Goal: Task Accomplishment & Management: Complete application form

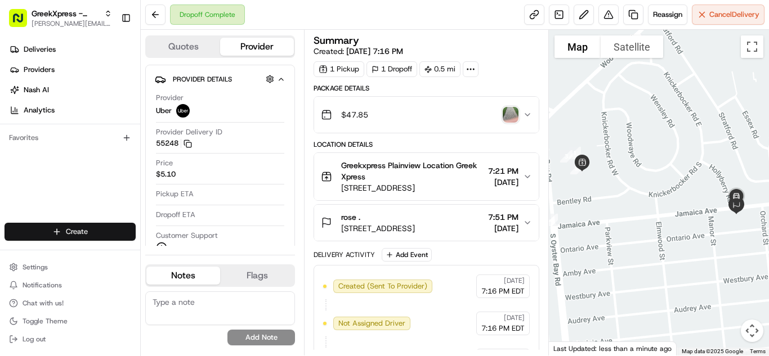
click at [60, 235] on html "GreekXpress - Plainview [EMAIL_ADDRESS][DOMAIN_NAME] Toggle Sidebar Deliveries …" at bounding box center [384, 178] width 769 height 356
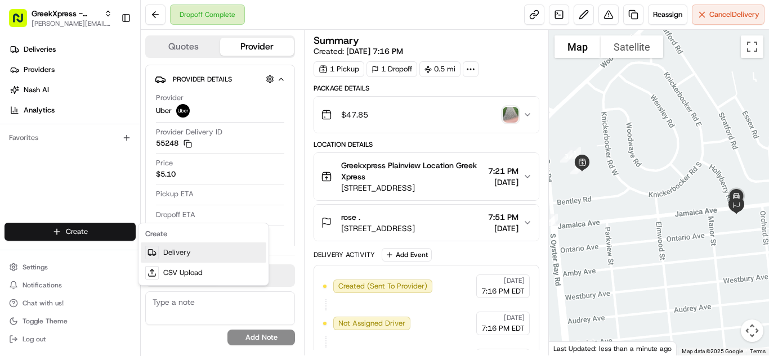
click at [182, 249] on link "Delivery" at bounding box center [203, 253] width 125 height 20
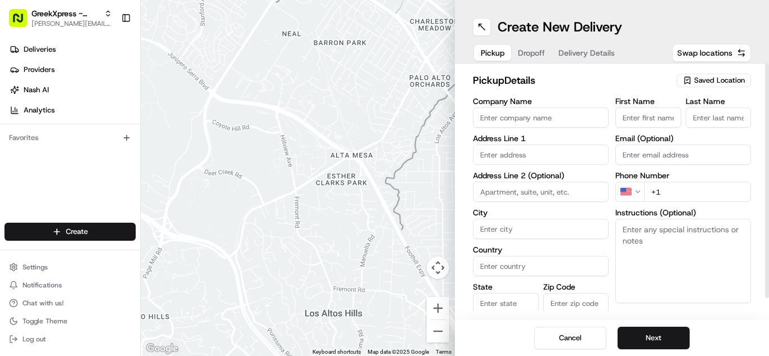
click at [728, 86] on div "Saved Location" at bounding box center [713, 81] width 74 height 14
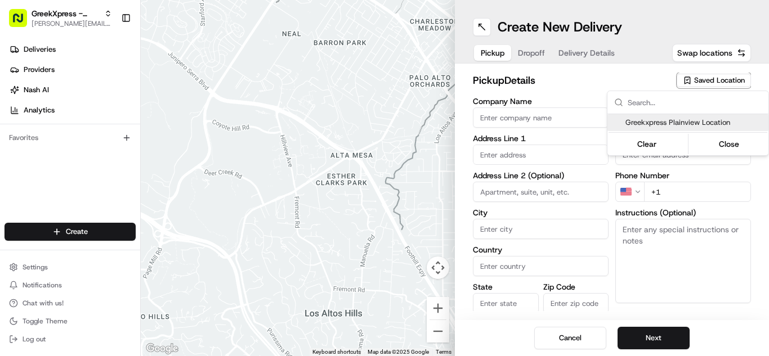
click at [716, 127] on span "Greekxpress Plainview Location" at bounding box center [694, 123] width 138 height 10
type input "Greekxpress Plainview Location"
type input "[STREET_ADDRESS]"
type input "Plainview"
type input "US"
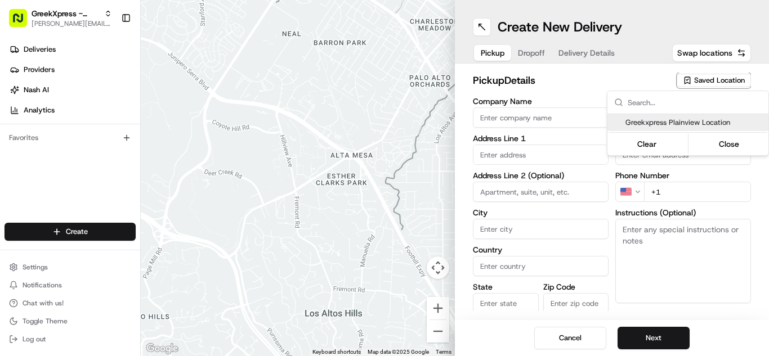
type input "NY"
type input "11803"
type input "Greek"
type input "Xpress"
type input "[PHONE_NUMBER]"
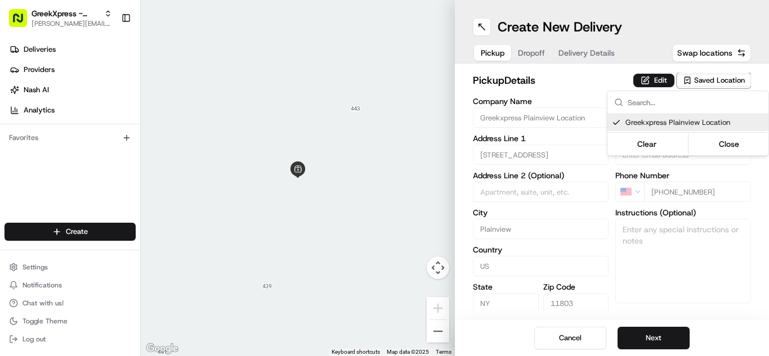
click at [698, 124] on span "Greekxpress Plainview Location" at bounding box center [694, 123] width 138 height 10
type input "+1"
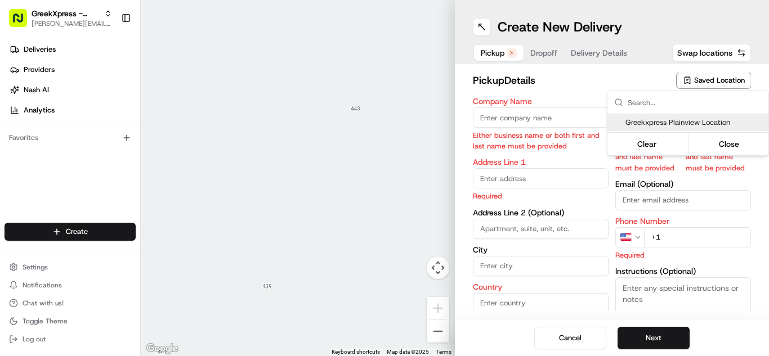
click at [690, 125] on span "Greekxpress Plainview Location" at bounding box center [694, 123] width 138 height 10
type input "Greekxpress Plainview Location"
type input "[STREET_ADDRESS]"
type input "Plainview"
type input "US"
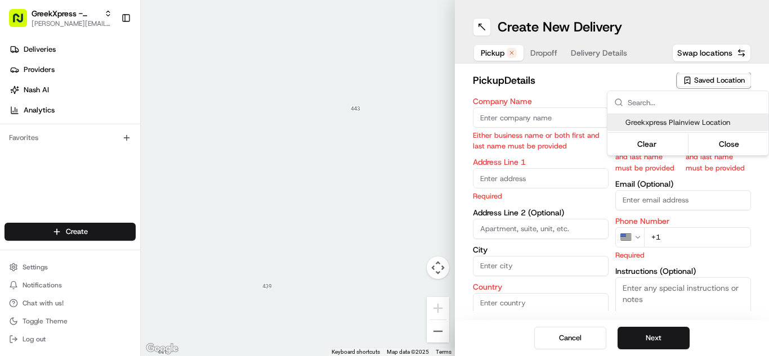
type input "NY"
type input "11803"
type input "Greek"
type input "Xpress"
type input "[PHONE_NUMBER]"
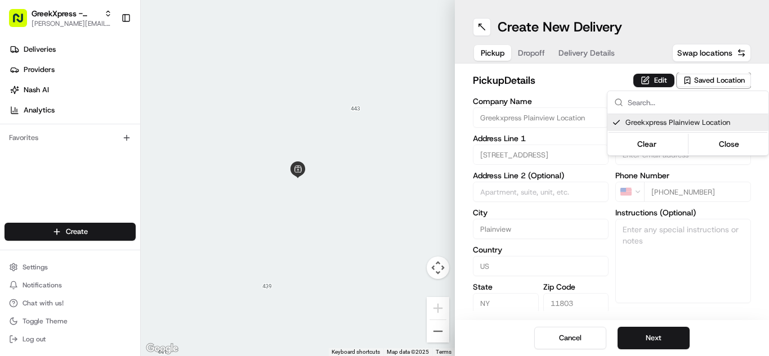
click at [670, 339] on html "GreekXpress - Plainview [EMAIL_ADDRESS][DOMAIN_NAME] Toggle Sidebar Deliveries …" at bounding box center [384, 178] width 769 height 356
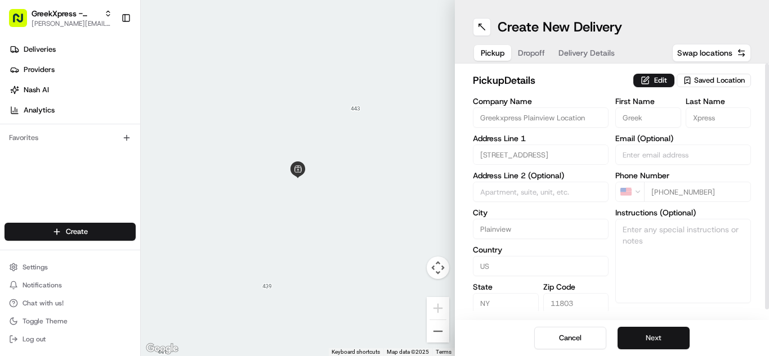
click at [667, 341] on button "Next" at bounding box center [653, 338] width 72 height 23
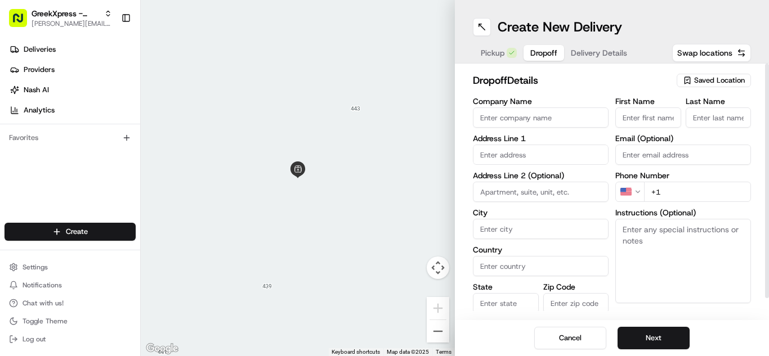
click at [636, 114] on input "First Name" at bounding box center [648, 117] width 66 height 20
click at [666, 117] on input "First Name" at bounding box center [648, 117] width 66 height 20
type input "[PERSON_NAME]"
click at [732, 121] on input "Last Name" at bounding box center [718, 117] width 66 height 20
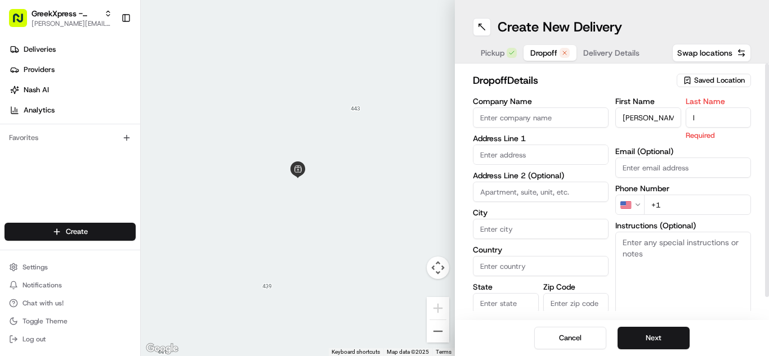
type input "l"
click at [506, 153] on input "text" at bounding box center [541, 155] width 136 height 20
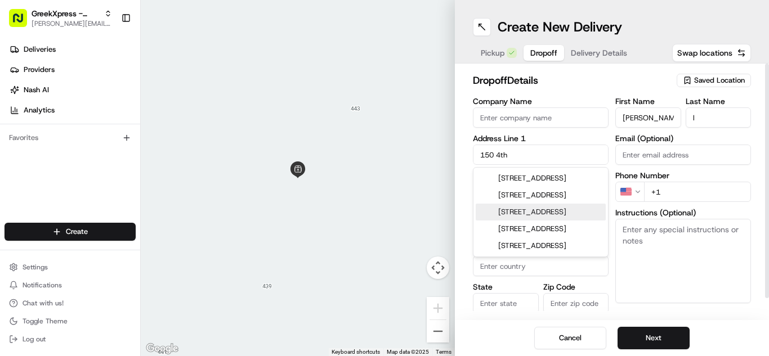
type input "[STREET_ADDRESS]"
type input "[GEOGRAPHIC_DATA]"
type input "NY"
type input "11801"
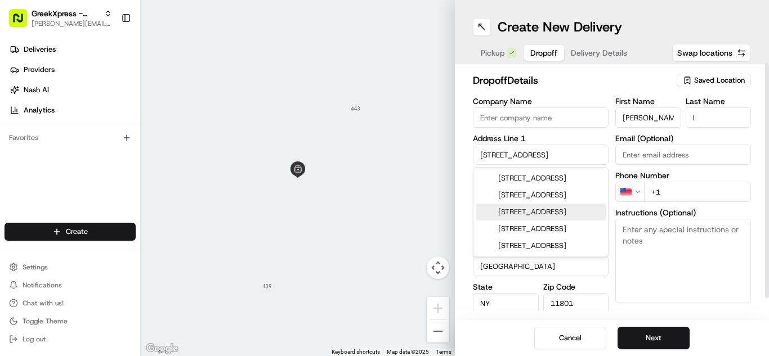
type input "[PHONE_NUMBER]"
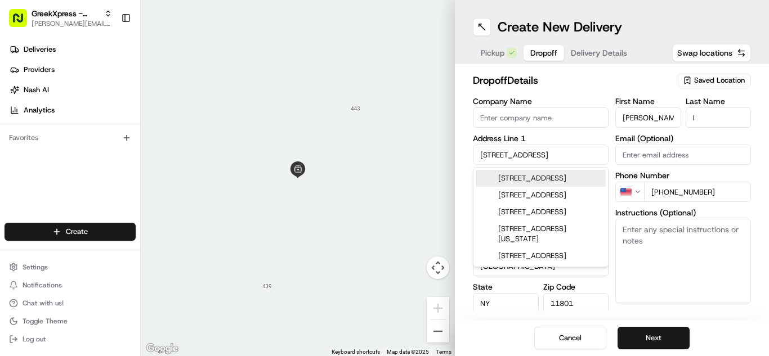
click at [577, 182] on div "[STREET_ADDRESS]" at bounding box center [540, 178] width 130 height 17
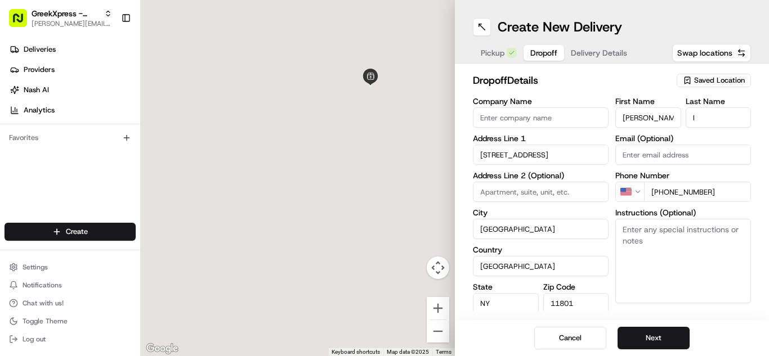
type input "[STREET_ADDRESS]"
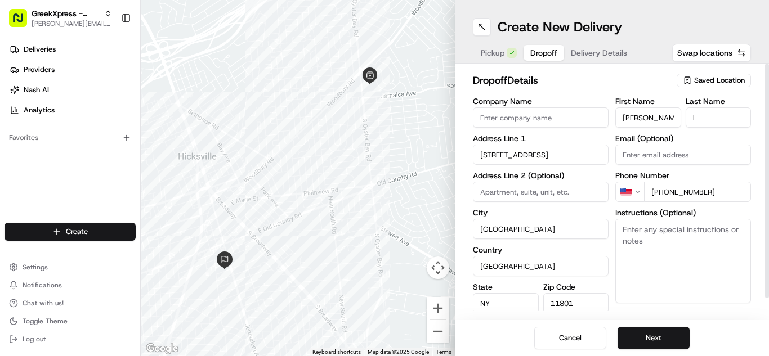
click at [676, 245] on textarea "Instructions (Optional)" at bounding box center [683, 261] width 136 height 84
paste textarea "PLEASE HAND FOOD DIRECTLY TO CUSTOMER, DO NOT LEAVE IT OUTSIDE, THANK YOU!!"
type textarea "PLEASE HAND FOOD DIRECTLY TO CUSTOMER, DO NOT LEAVE IT OUTSIDE, THANK YOU!!"
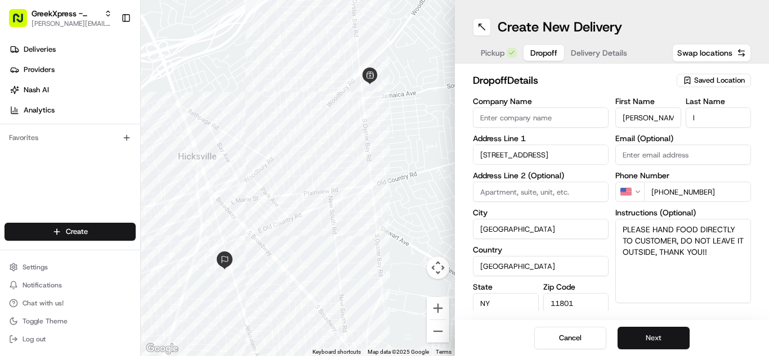
click at [677, 342] on button "Next" at bounding box center [653, 338] width 72 height 23
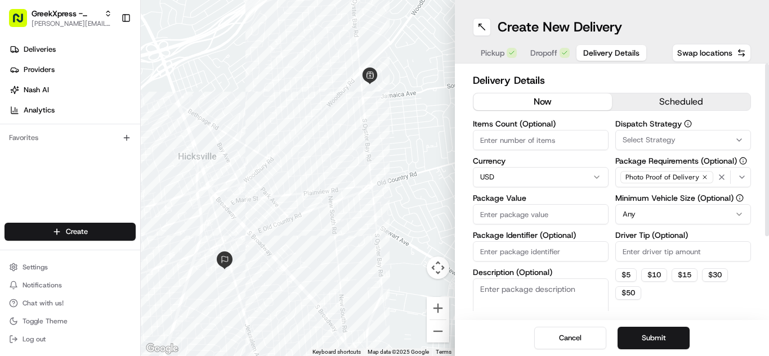
click at [562, 219] on input "Package Value" at bounding box center [541, 214] width 136 height 20
type input "64.60"
click at [653, 255] on input "Driver Tip (Optional)" at bounding box center [683, 251] width 136 height 20
type input "10.00"
drag, startPoint x: 677, startPoint y: 339, endPoint x: 665, endPoint y: 301, distance: 39.7
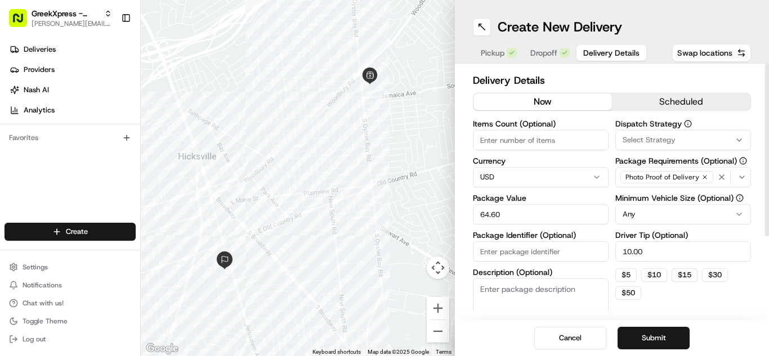
click at [677, 339] on button "Submit" at bounding box center [653, 338] width 72 height 23
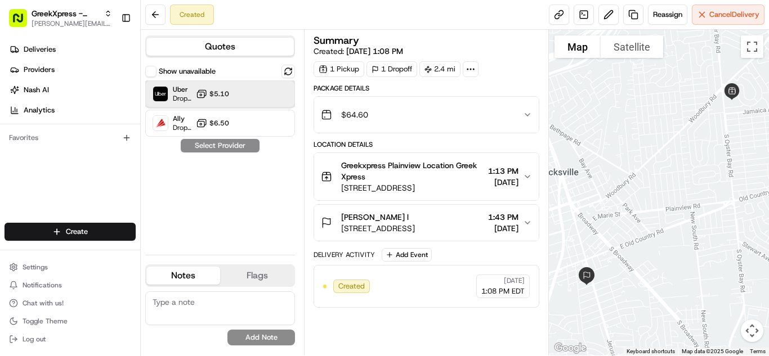
click at [239, 95] on div "Uber Dropoff ETA 22 minutes $5.10" at bounding box center [220, 93] width 150 height 27
click at [236, 145] on button "Assign Provider" at bounding box center [220, 146] width 80 height 14
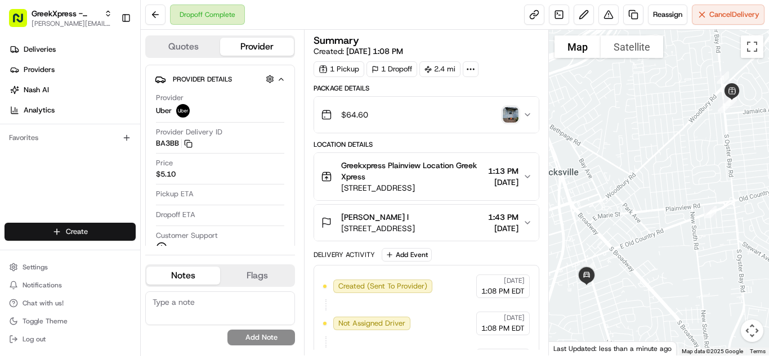
click at [110, 226] on html "GreekXpress - Plainview [EMAIL_ADDRESS][DOMAIN_NAME] Toggle Sidebar Deliveries …" at bounding box center [384, 178] width 769 height 356
click at [202, 241] on div "Create" at bounding box center [203, 234] width 125 height 17
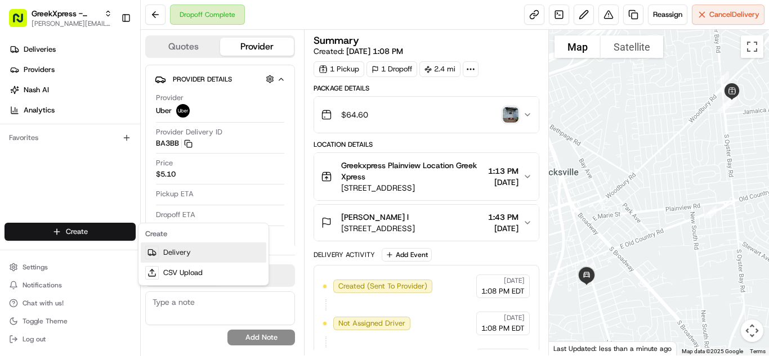
click at [214, 249] on link "Delivery" at bounding box center [203, 253] width 125 height 20
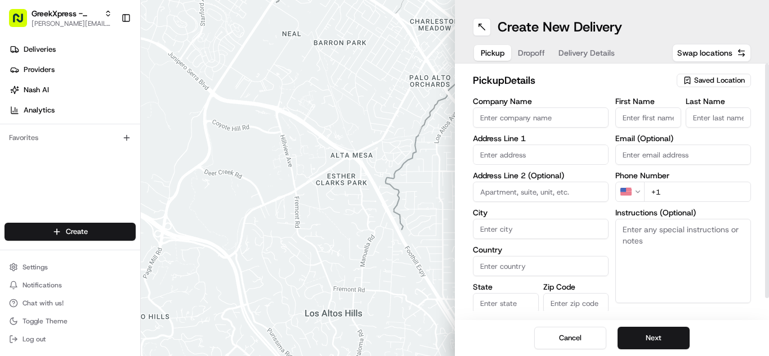
click at [735, 82] on span "Saved Location" at bounding box center [719, 80] width 51 height 10
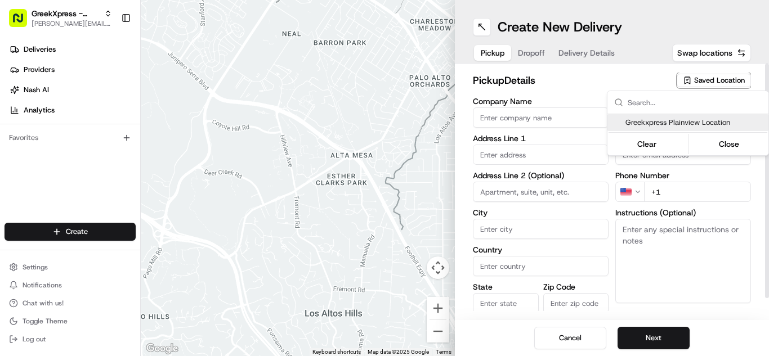
click at [723, 122] on span "Greekxpress Plainview Location" at bounding box center [694, 123] width 138 height 10
type input "Greekxpress Plainview Location"
type input "Plainview"
type input "US"
type input "NY"
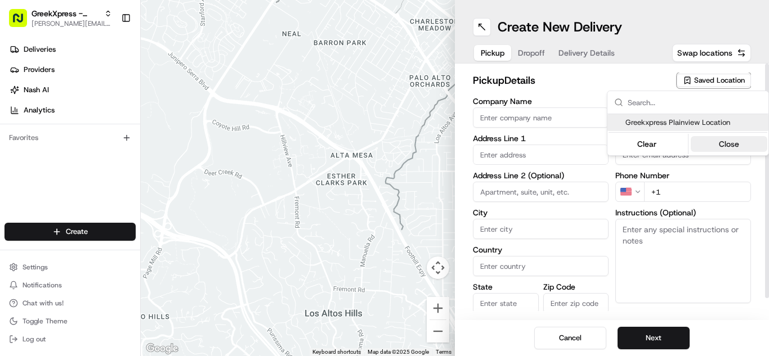
type input "11803"
type input "Greek"
type input "Xpress"
type input "[PHONE_NUMBER]"
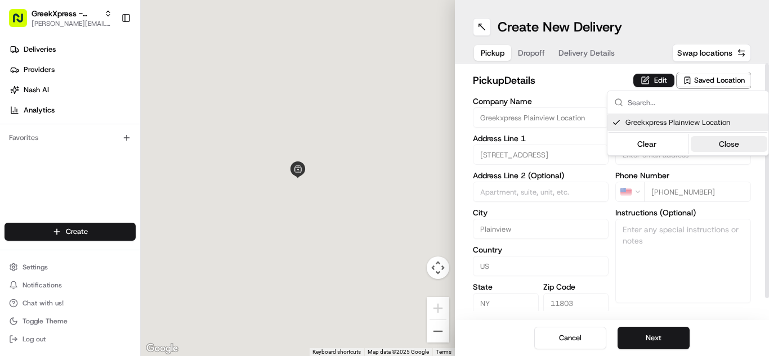
type input "[STREET_ADDRESS]"
click at [746, 142] on button "Close" at bounding box center [728, 144] width 77 height 16
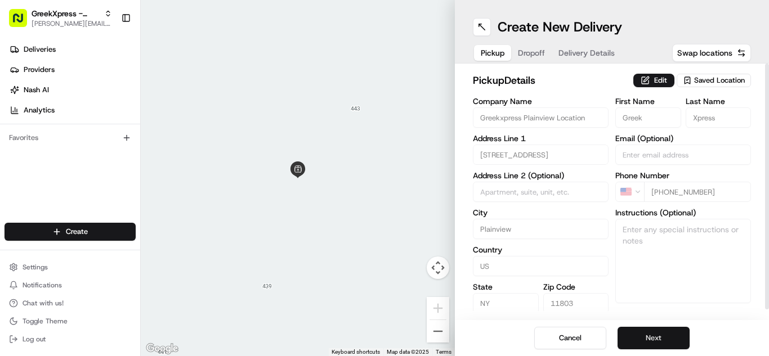
click at [680, 330] on button "Next" at bounding box center [653, 338] width 72 height 23
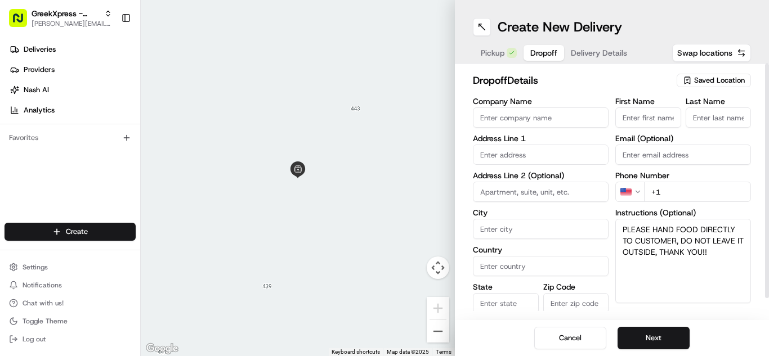
type textarea "PLEASE HAND FOOD DIRECTLY TO CUSTOMER, DO NOT LEAVE IT OUTSIDE, THANK YOU!!"
click at [573, 155] on input "text" at bounding box center [541, 155] width 136 height 20
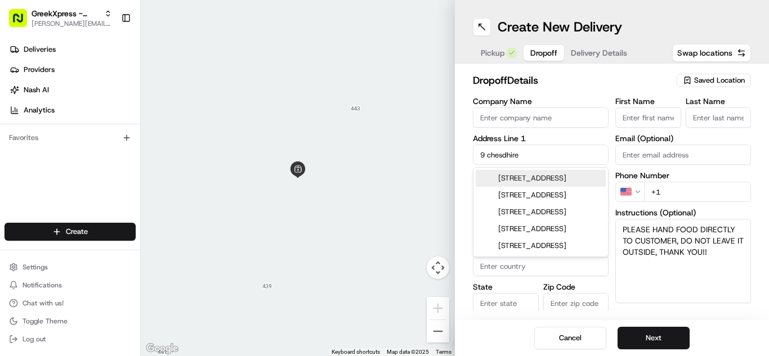
click at [569, 187] on div "[STREET_ADDRESS]" at bounding box center [540, 178] width 130 height 17
type input "[STREET_ADDRESS]"
type input "Bethpage"
type input "[GEOGRAPHIC_DATA]"
type input "NY"
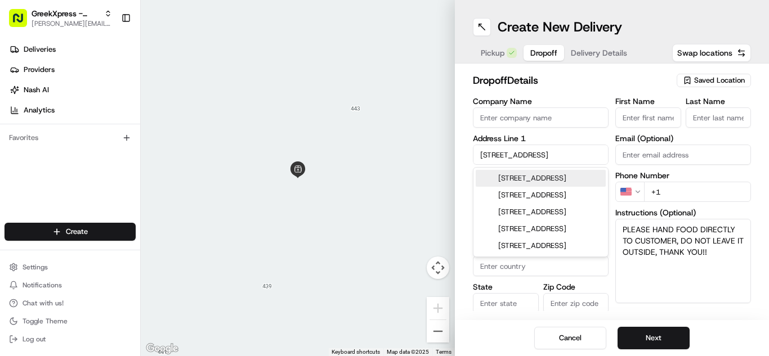
type input "11714"
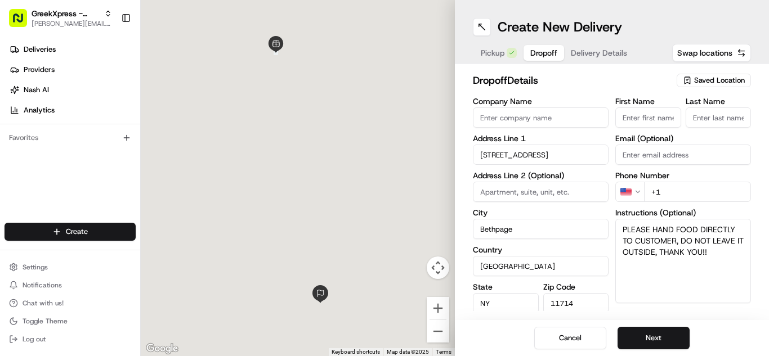
type input "[STREET_ADDRESS]"
click at [625, 82] on h2 "dropoff Details" at bounding box center [571, 81] width 197 height 16
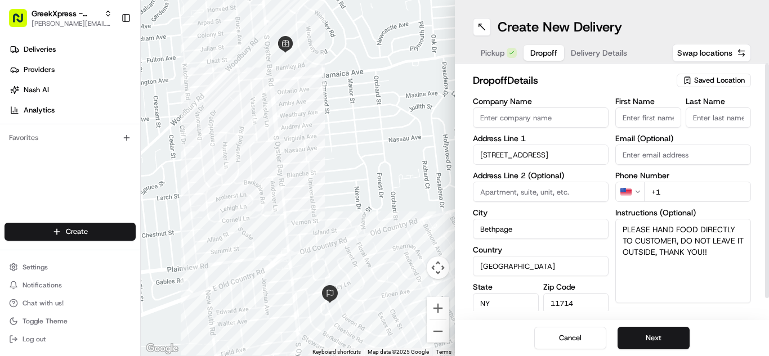
click at [662, 125] on input "First Name" at bounding box center [648, 117] width 66 height 20
type input "[PERSON_NAME]"
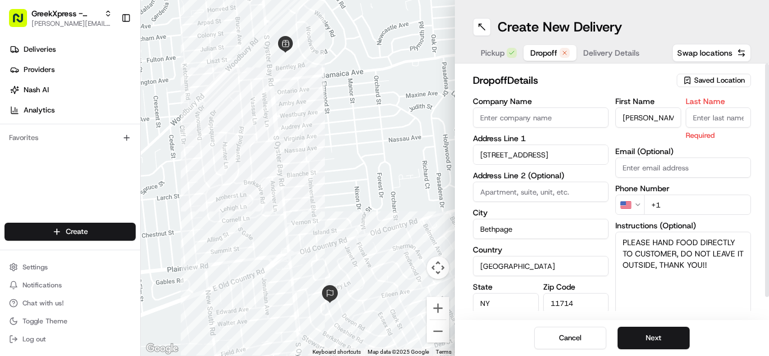
click at [768, 138] on div at bounding box center [767, 181] width 4 height 234
click at [735, 119] on input "Last Name" at bounding box center [718, 117] width 66 height 20
type input "R."
click at [636, 74] on h2 "dropoff Details" at bounding box center [571, 81] width 197 height 16
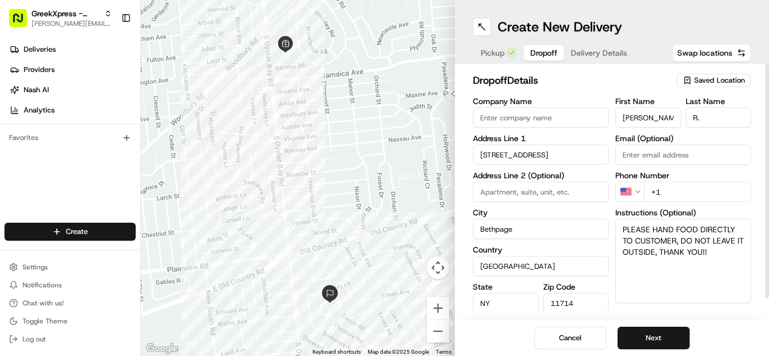
click at [730, 187] on input "+1" at bounding box center [697, 192] width 107 height 20
type input "[PHONE_NUMBER]"
click at [728, 349] on div "Cancel Next" at bounding box center [612, 338] width 314 height 36
click at [661, 335] on button "Next" at bounding box center [653, 338] width 72 height 23
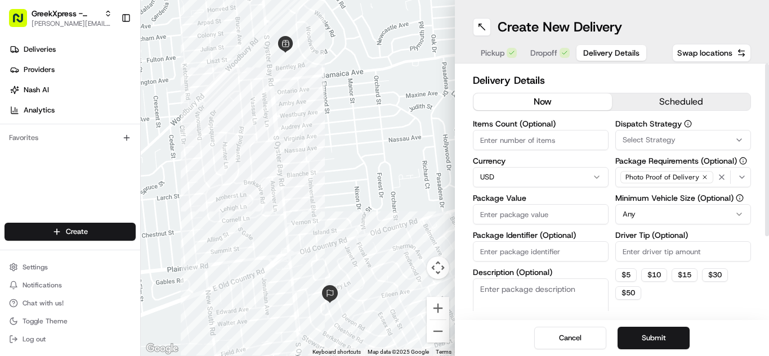
drag, startPoint x: 567, startPoint y: 225, endPoint x: 569, endPoint y: 216, distance: 9.8
click at [567, 225] on div "Items Count (Optional) Currency USD Package Value Package Identifier (Optional)…" at bounding box center [541, 231] width 136 height 222
click at [569, 212] on input "Package Value" at bounding box center [541, 214] width 136 height 20
type input "117.90"
click at [639, 217] on html "GreekXpress - Plainview [EMAIL_ADDRESS][DOMAIN_NAME] Toggle Sidebar Deliveries …" at bounding box center [384, 178] width 769 height 356
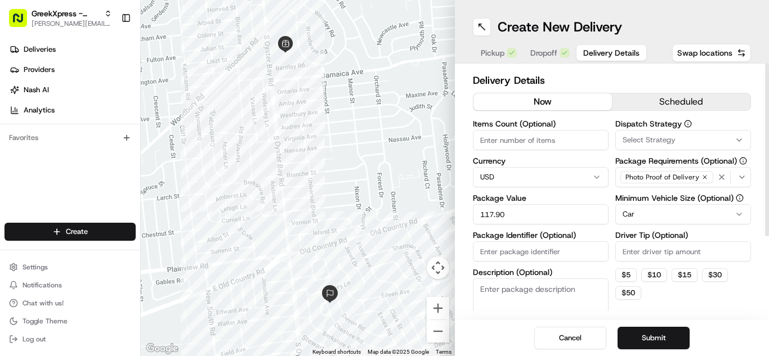
click at [692, 259] on input "Driver Tip (Optional)" at bounding box center [683, 251] width 136 height 20
type input "6.00"
click at [677, 339] on button "Submit" at bounding box center [653, 338] width 72 height 23
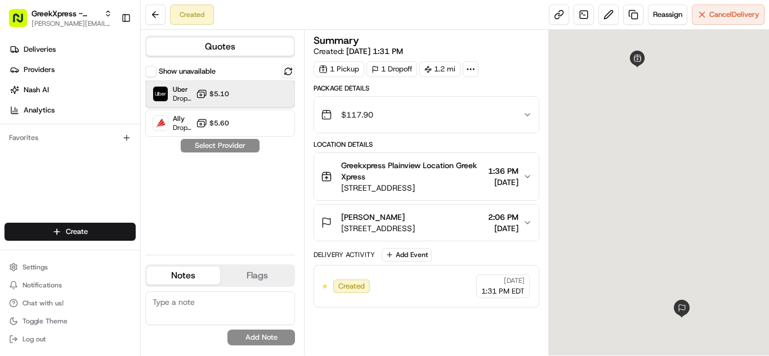
click at [248, 97] on div "Uber Dropoff ETA 19 minutes $5.10" at bounding box center [220, 93] width 150 height 27
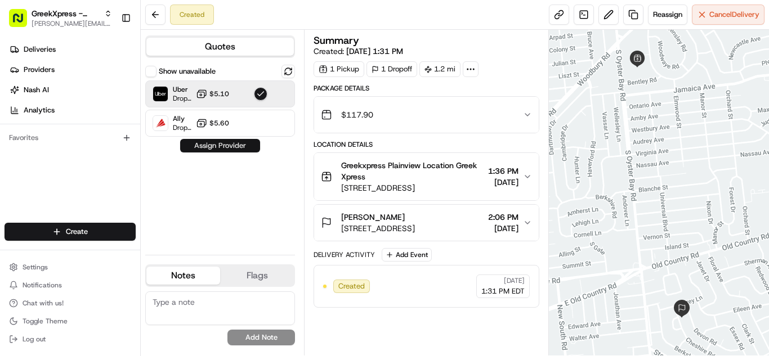
click at [252, 146] on button "Assign Provider" at bounding box center [220, 146] width 80 height 14
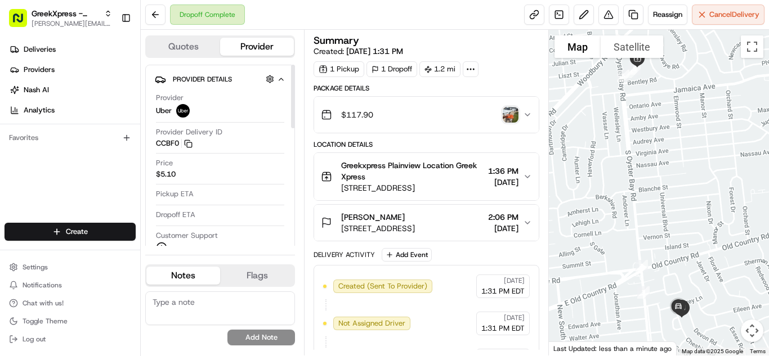
click at [252, 147] on div "Provider Delivery ID CCBF0 Copy del_yxCAZKBwSfuEHYZDj5zL8A CCBF0" at bounding box center [220, 137] width 128 height 21
